Goal: Task Accomplishment & Management: Complete application form

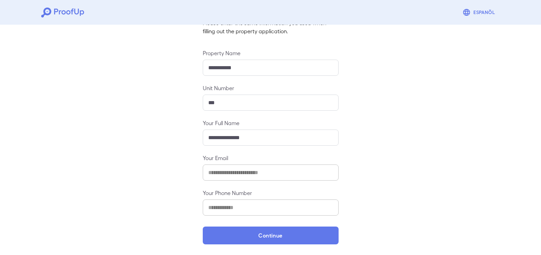
scroll to position [56, 0]
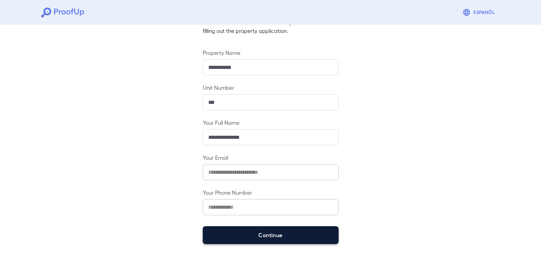
click at [231, 233] on button "Continue" at bounding box center [271, 235] width 136 height 18
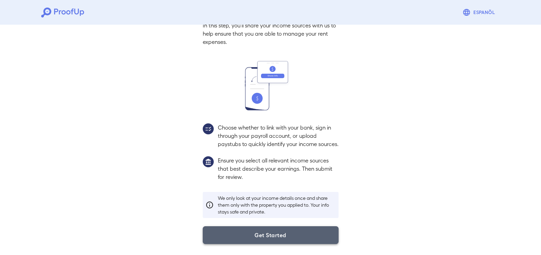
click at [257, 237] on button "Get Started" at bounding box center [271, 235] width 136 height 18
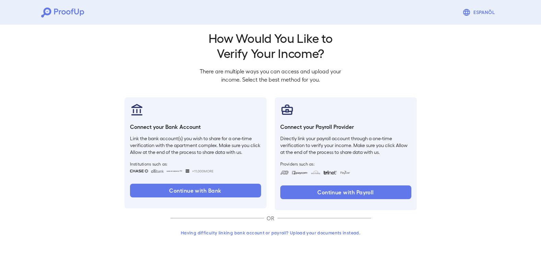
click at [272, 236] on button "Having difficulty linking bank account or payroll? Upload your documents instea…" at bounding box center [271, 233] width 200 height 12
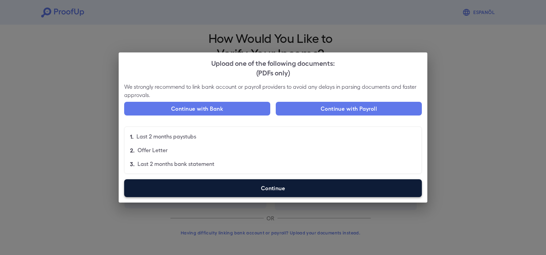
click at [287, 186] on label "Continue" at bounding box center [273, 188] width 298 height 18
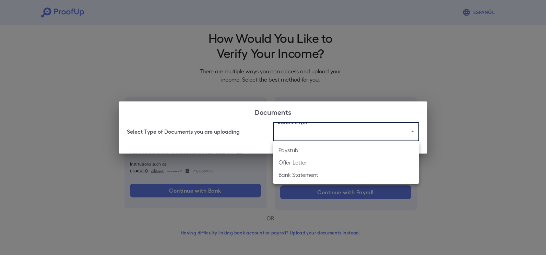
click at [326, 135] on body "Espanõl Go back How Would You Like to Verify Your Income? There are multiple wa…" at bounding box center [273, 124] width 546 height 262
click at [301, 147] on li "Paystub" at bounding box center [346, 150] width 146 height 12
type input "*******"
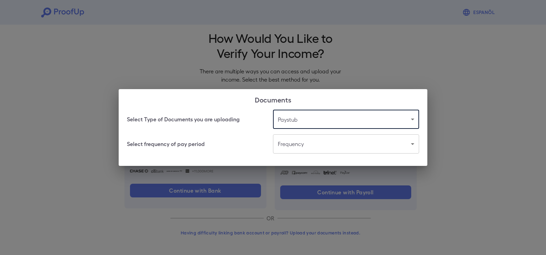
click at [297, 149] on body "Espanõl Go back How Would You Like to Verify Your Income? There are multiple wa…" at bounding box center [273, 124] width 546 height 262
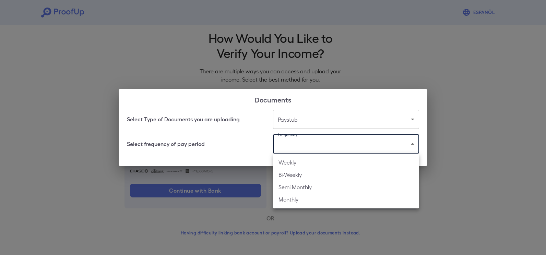
click at [296, 175] on li "Bi-Weekly" at bounding box center [346, 175] width 146 height 12
type input "*********"
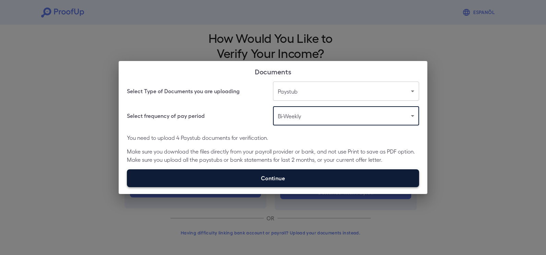
click at [294, 179] on label "Continue" at bounding box center [273, 179] width 292 height 18
click at [127, 187] on input "Continue" at bounding box center [127, 187] width 0 height 0
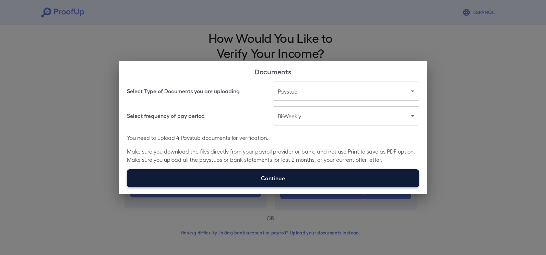
type input "**********"
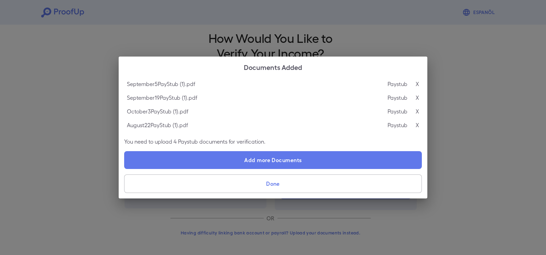
click at [263, 179] on button "Done" at bounding box center [273, 184] width 298 height 19
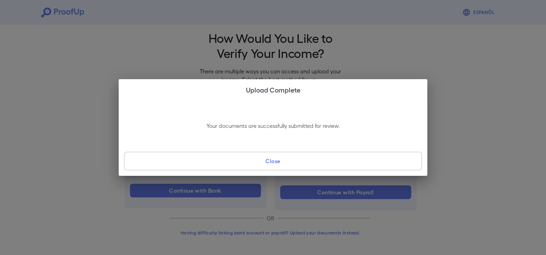
click at [281, 161] on button "Close" at bounding box center [273, 161] width 298 height 19
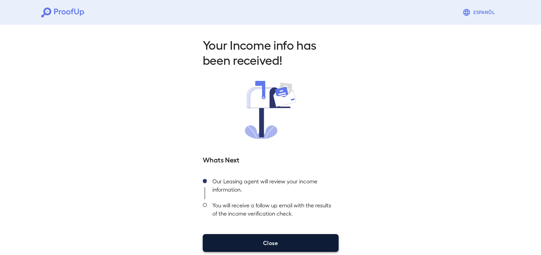
click at [311, 237] on button "Close" at bounding box center [271, 243] width 136 height 18
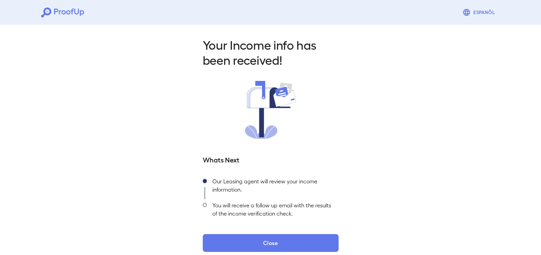
click at [62, 15] on icon at bounding box center [62, 13] width 43 height 10
click at [496, 111] on div "Your Income info has been received! Whats Next Our Leasing agent will review yo…" at bounding box center [270, 142] width 541 height 241
